Goal: Task Accomplishment & Management: Use online tool/utility

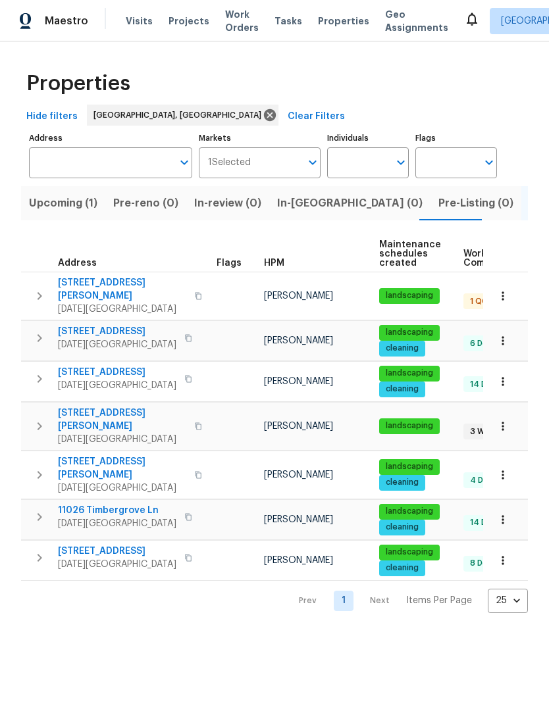
click at [118, 288] on span "4506 Lamont St" at bounding box center [122, 289] width 128 height 26
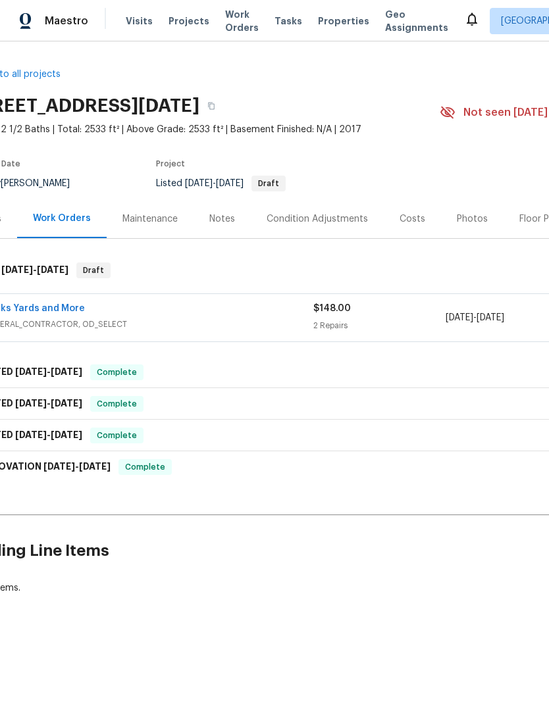
scroll to position [0, 28]
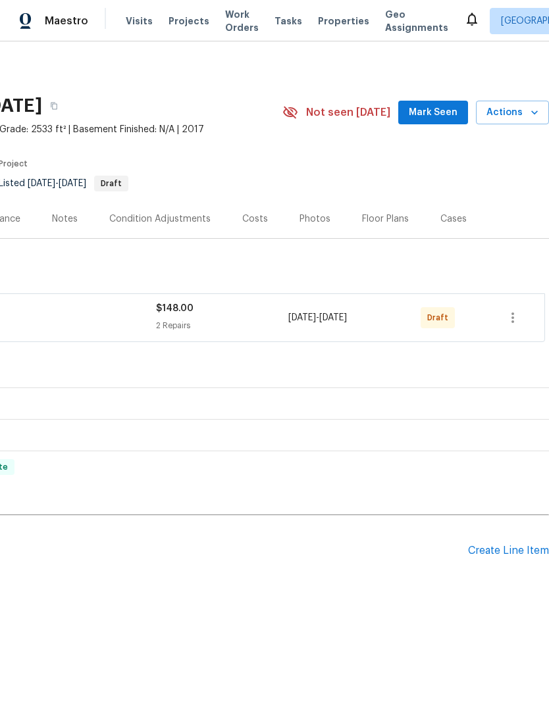
scroll to position [0, 195]
click at [516, 314] on icon "button" at bounding box center [513, 318] width 16 height 16
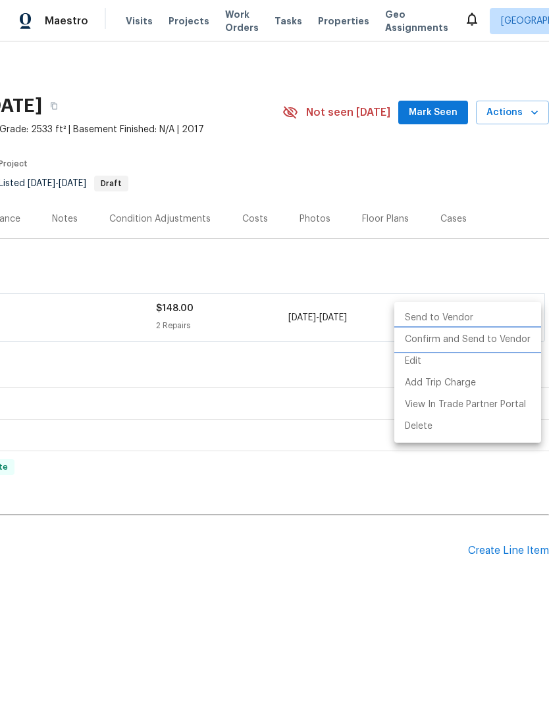
click at [500, 343] on li "Confirm and Send to Vendor" at bounding box center [467, 340] width 147 height 22
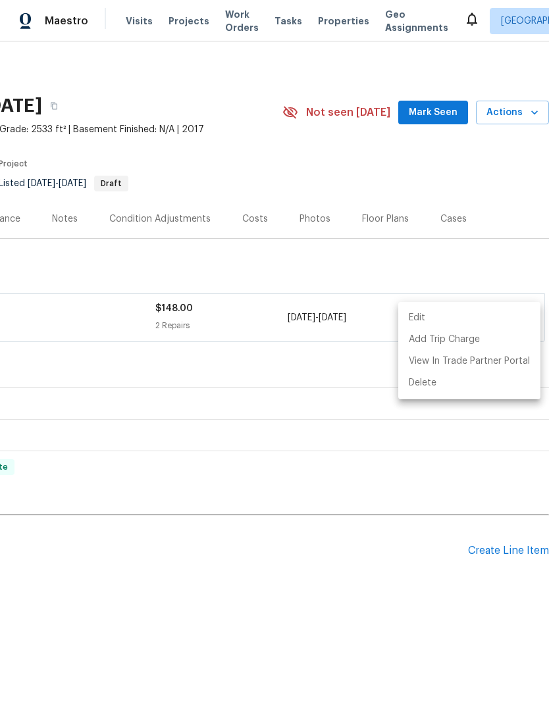
click at [337, 407] on div at bounding box center [274, 357] width 549 height 715
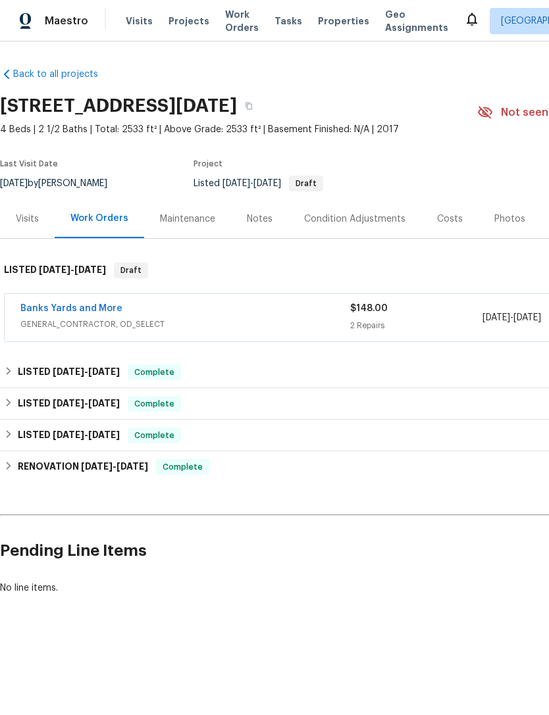
scroll to position [0, 0]
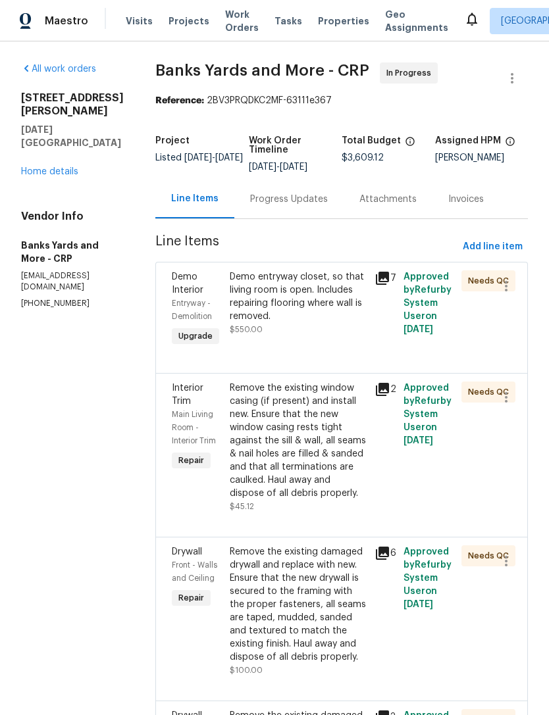
click at [52, 167] on link "Home details" at bounding box center [49, 171] width 57 height 9
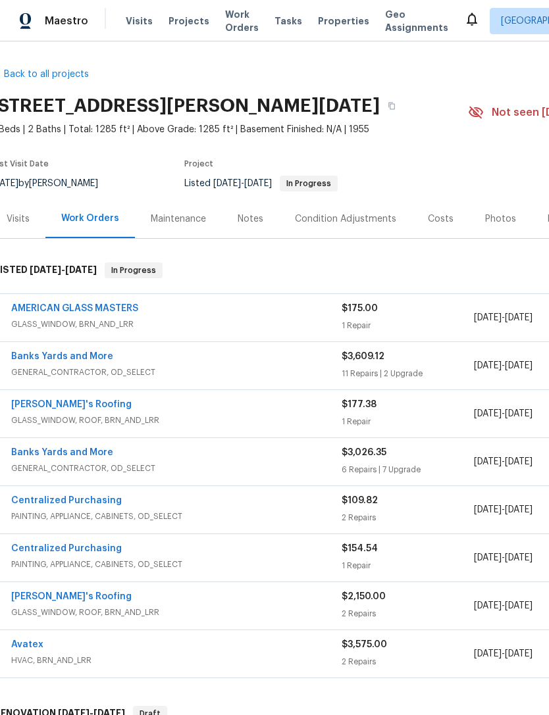
scroll to position [0, 9]
click at [144, 4] on div "Maestro Visits Projects Work Orders Tasks Properties Geo Assignments [GEOGRAPHI…" at bounding box center [274, 20] width 549 height 41
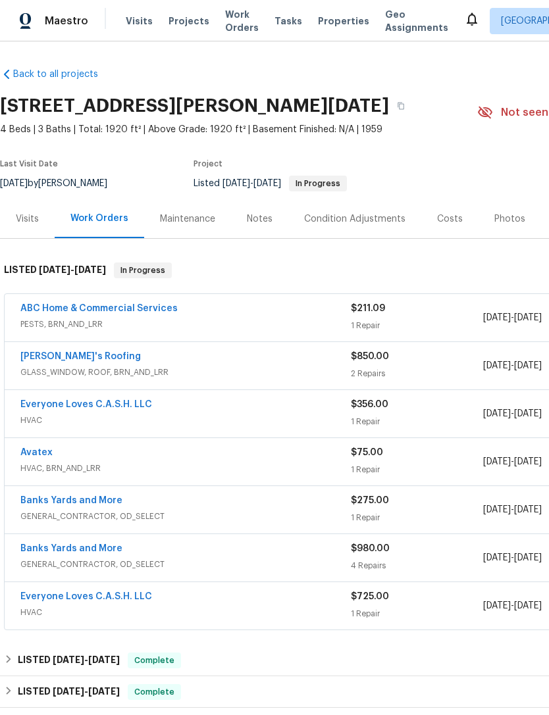
click at [139, 311] on link "ABC Home & Commercial Services" at bounding box center [98, 308] width 157 height 9
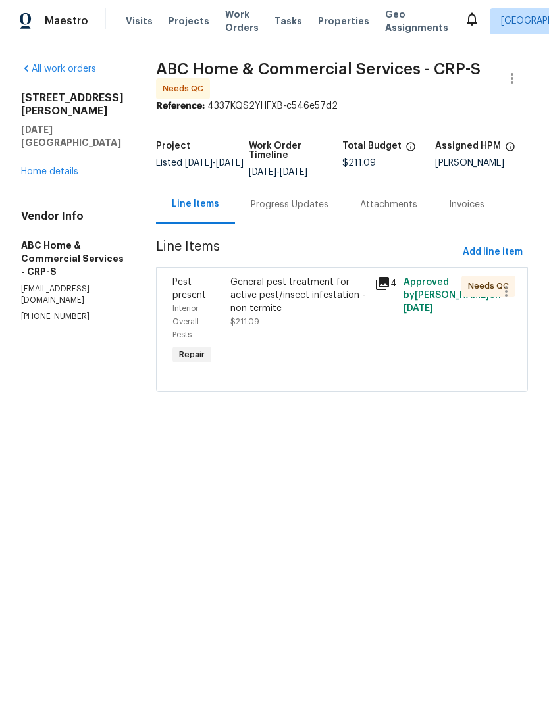
click at [359, 353] on div "General pest treatment for active pest/insect infestation - non termite $211.09" at bounding box center [298, 322] width 145 height 100
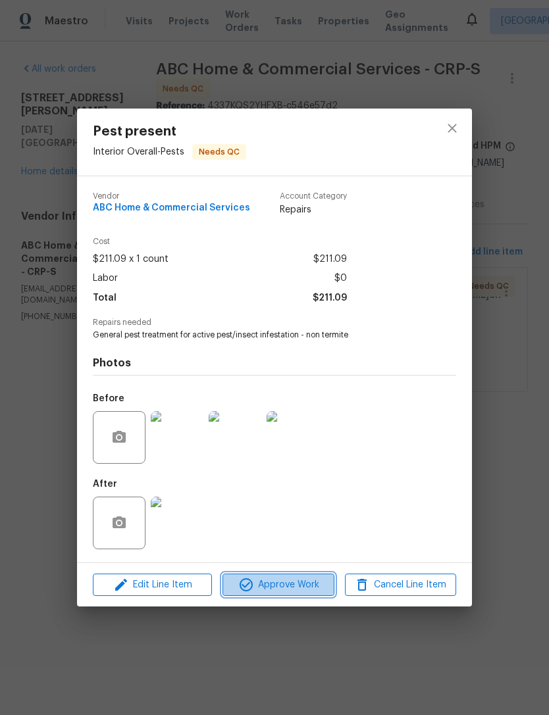
click at [312, 593] on span "Approve Work" at bounding box center [277, 585] width 103 height 16
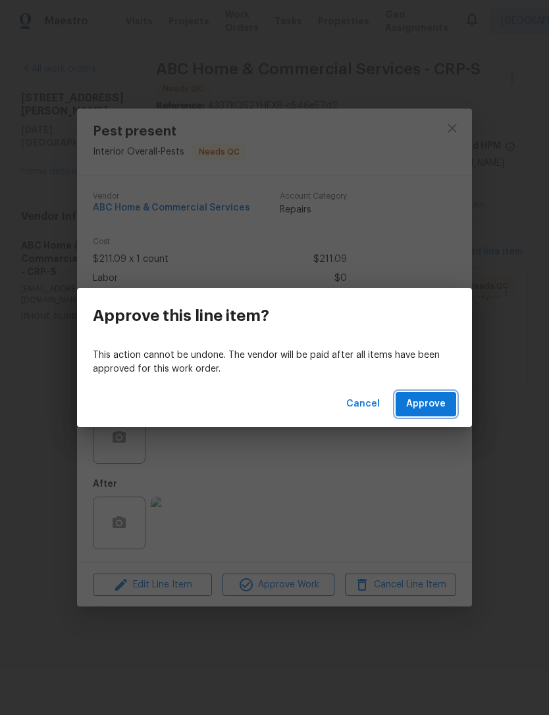
click at [435, 406] on span "Approve" at bounding box center [425, 404] width 39 height 16
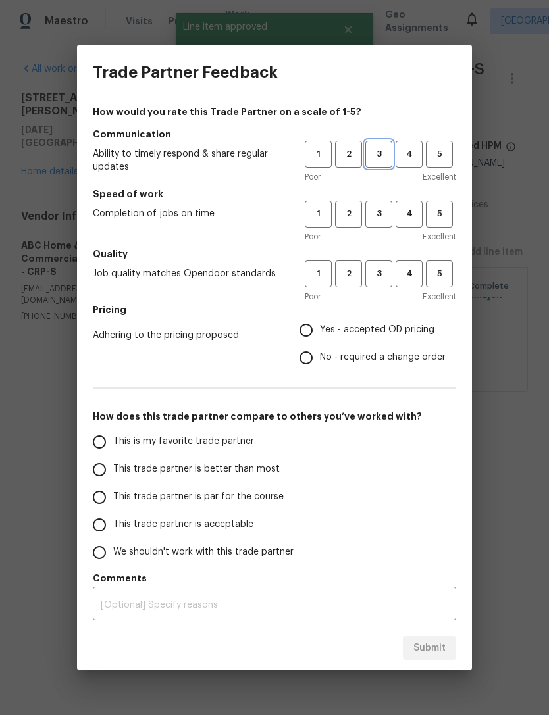
click at [381, 157] on span "3" at bounding box center [378, 154] width 24 height 15
click at [385, 216] on span "3" at bounding box center [378, 214] width 24 height 15
click at [386, 284] on button "3" at bounding box center [378, 273] width 27 height 27
click at [334, 364] on span "No - required a change order" at bounding box center [383, 358] width 126 height 14
click at [320, 364] on input "No - required a change order" at bounding box center [306, 358] width 28 height 28
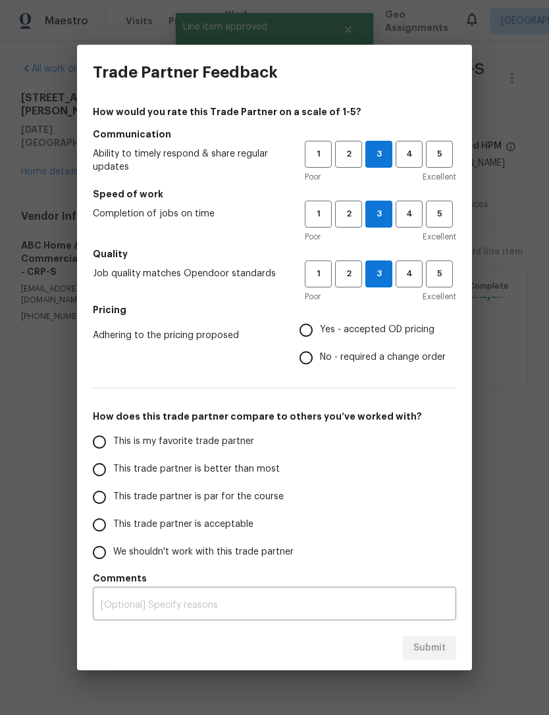
radio input "true"
click at [348, 362] on span "No - required a change order" at bounding box center [383, 358] width 126 height 14
click at [320, 362] on input "No - required a change order" at bounding box center [306, 358] width 28 height 28
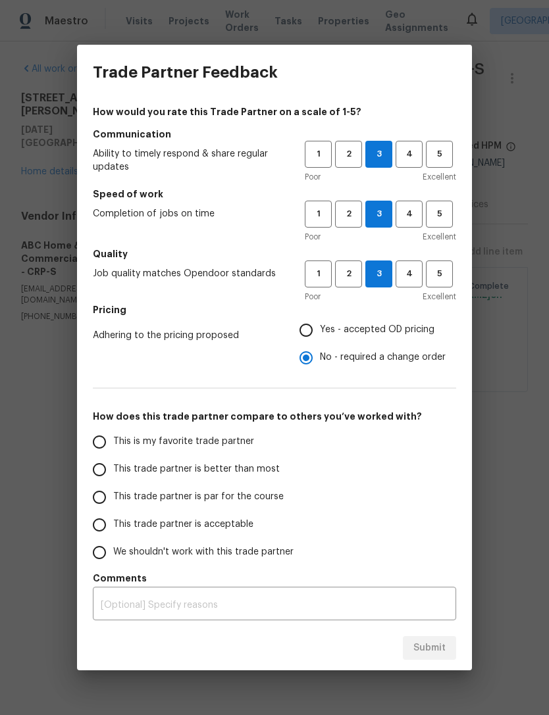
click at [271, 464] on span "This trade partner is better than most" at bounding box center [196, 469] width 166 height 14
click at [113, 464] on input "This trade partner is better than most" at bounding box center [100, 470] width 28 height 28
click at [433, 651] on span "Submit" at bounding box center [429, 648] width 32 height 16
radio input "true"
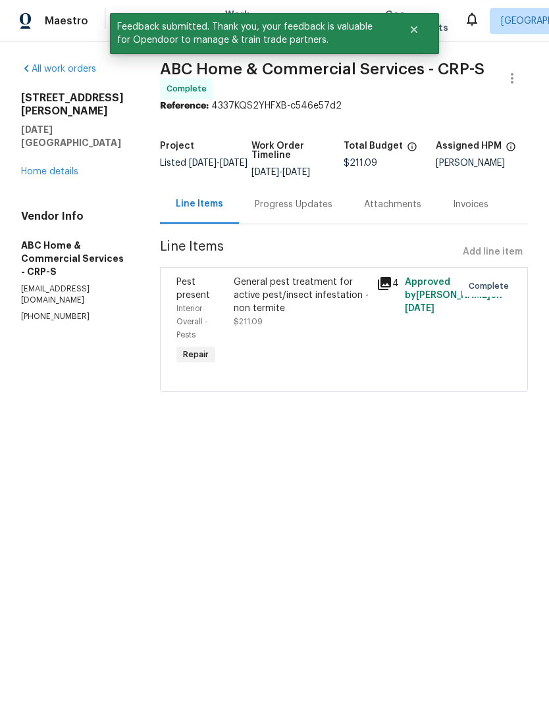
click at [32, 167] on link "Home details" at bounding box center [49, 171] width 57 height 9
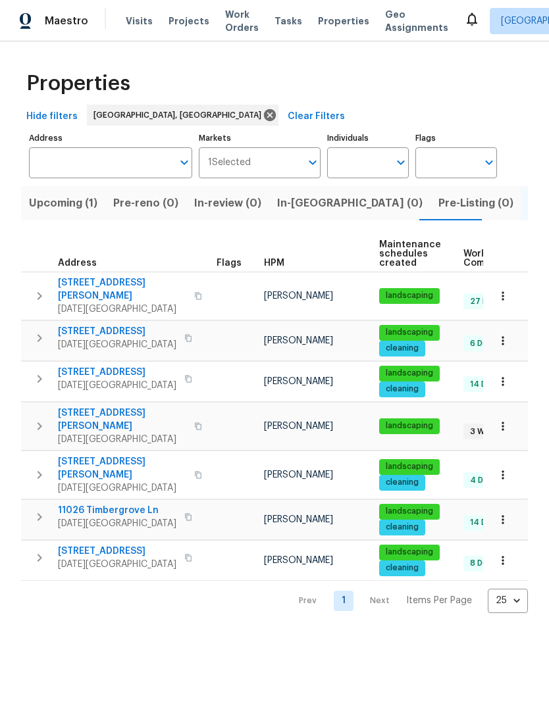
click at [41, 206] on span "Upcoming (1)" at bounding box center [63, 203] width 68 height 18
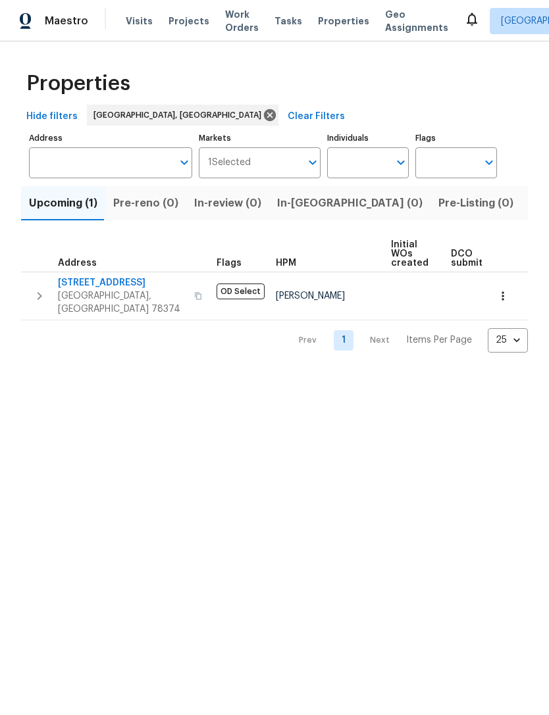
click at [529, 212] on span "Listed (7)" at bounding box center [553, 203] width 49 height 18
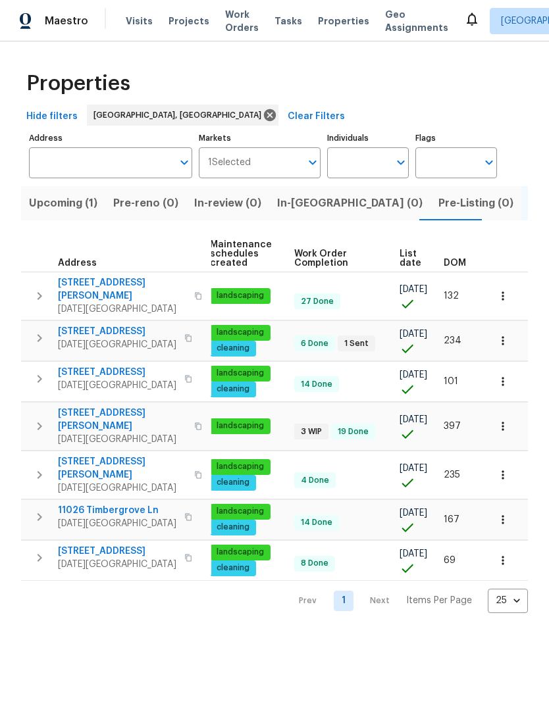
scroll to position [0, 169]
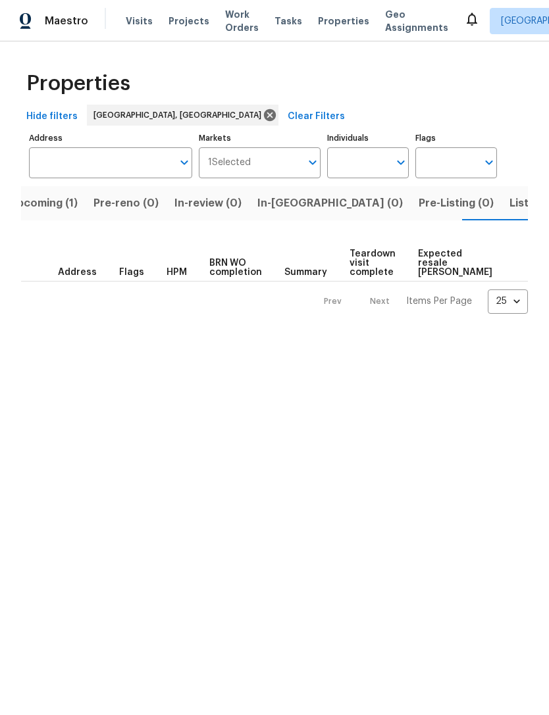
scroll to position [0, 20]
click at [24, 215] on button "Upcoming (1)" at bounding box center [43, 203] width 84 height 34
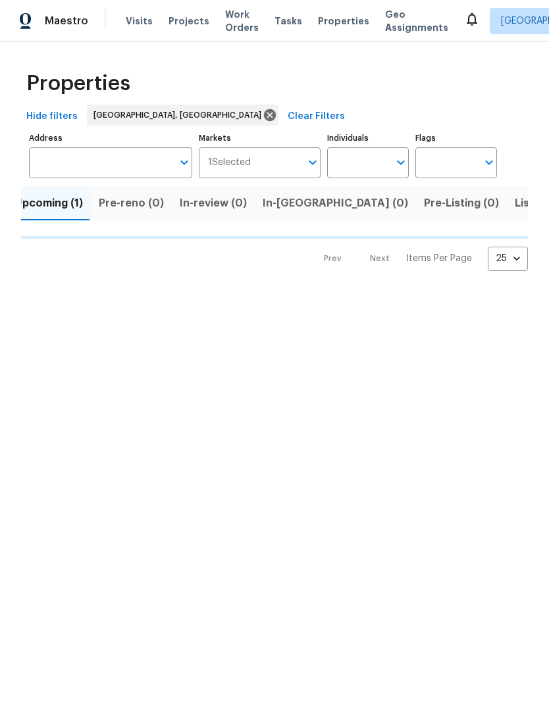
scroll to position [0, 1]
click at [23, 214] on button "Upcoming (1)" at bounding box center [62, 203] width 84 height 34
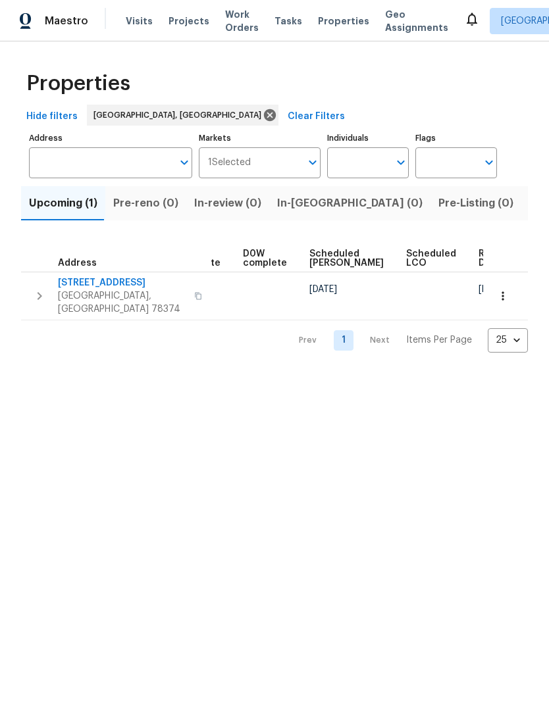
scroll to position [0, 343]
